Goal: Information Seeking & Learning: Learn about a topic

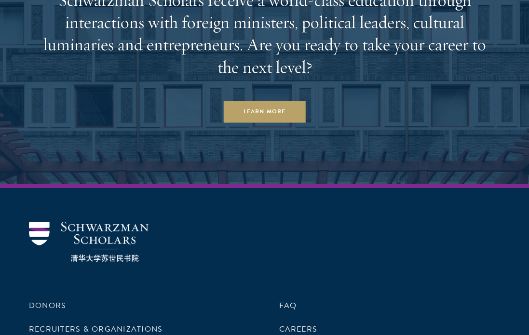
scroll to position [2822, 0]
click at [259, 121] on link "Learn More" at bounding box center [264, 112] width 82 height 22
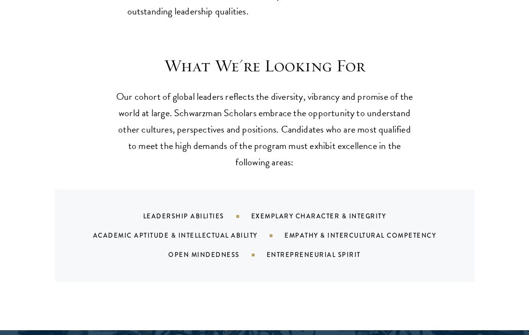
scroll to position [836, 0]
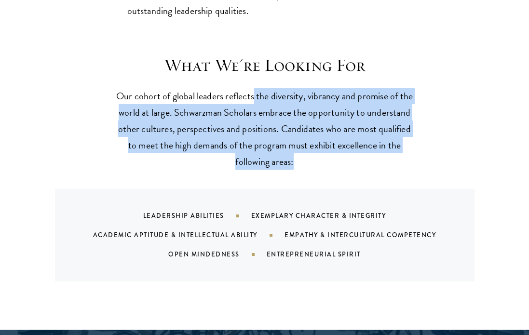
drag, startPoint x: 253, startPoint y: 100, endPoint x: 307, endPoint y: 175, distance: 91.5
click at [307, 175] on div "What We're Looking For Our cohort of global leaders reflects the diversity, vib…" at bounding box center [264, 168] width 471 height 227
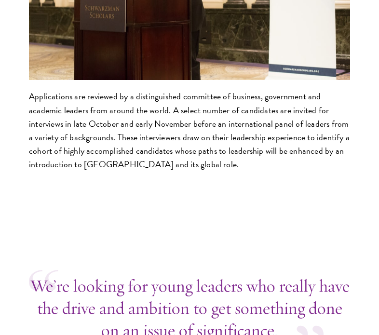
scroll to position [3889, 0]
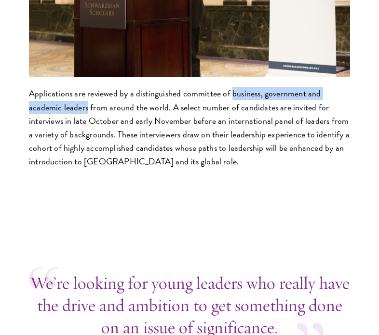
drag, startPoint x: 231, startPoint y: 93, endPoint x: 86, endPoint y: 107, distance: 146.3
click at [86, 107] on p "Applications are reviewed by a distinguished committee of business, government …" at bounding box center [189, 127] width 321 height 81
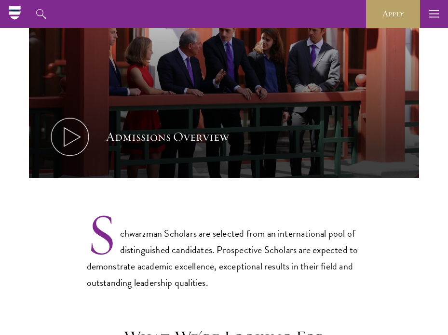
scroll to position [258, 0]
